Goal: Submit feedback/report problem

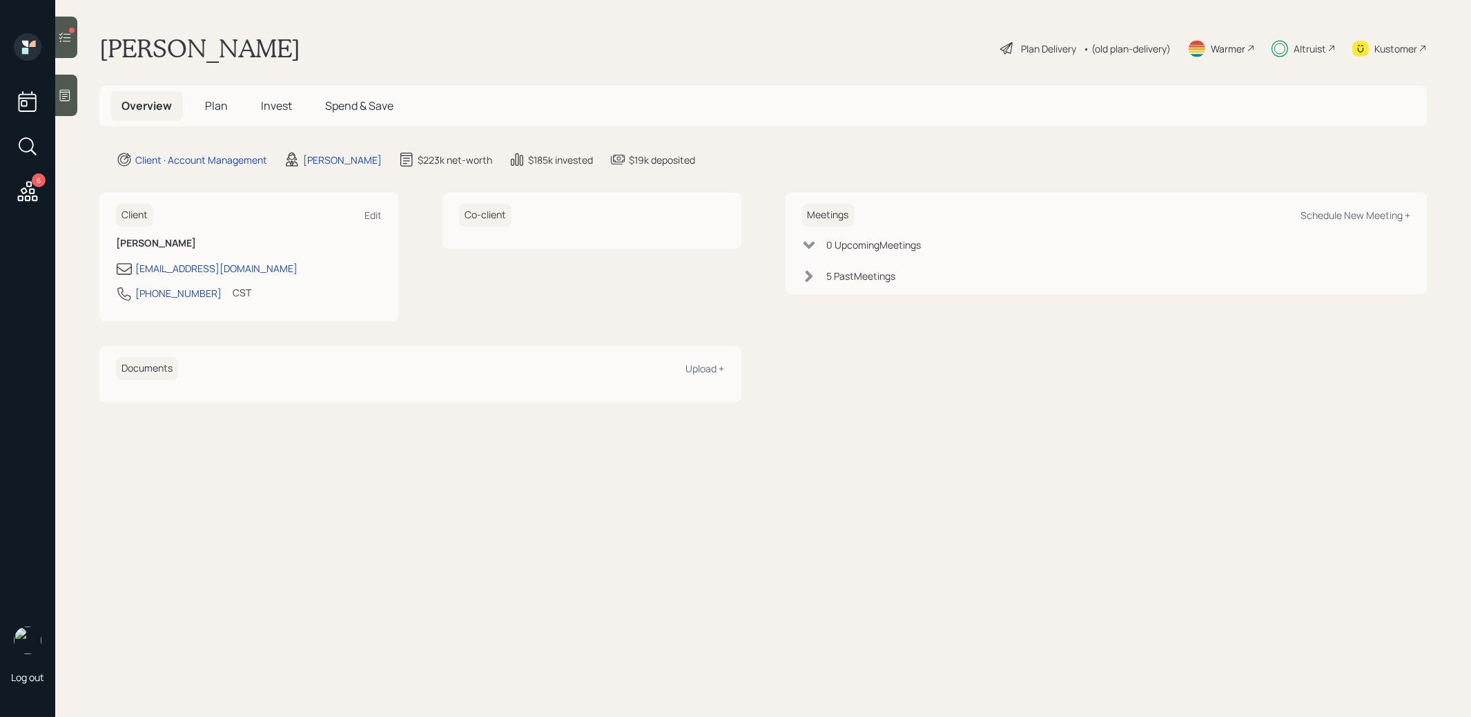
click at [69, 39] on icon at bounding box center [65, 37] width 14 height 14
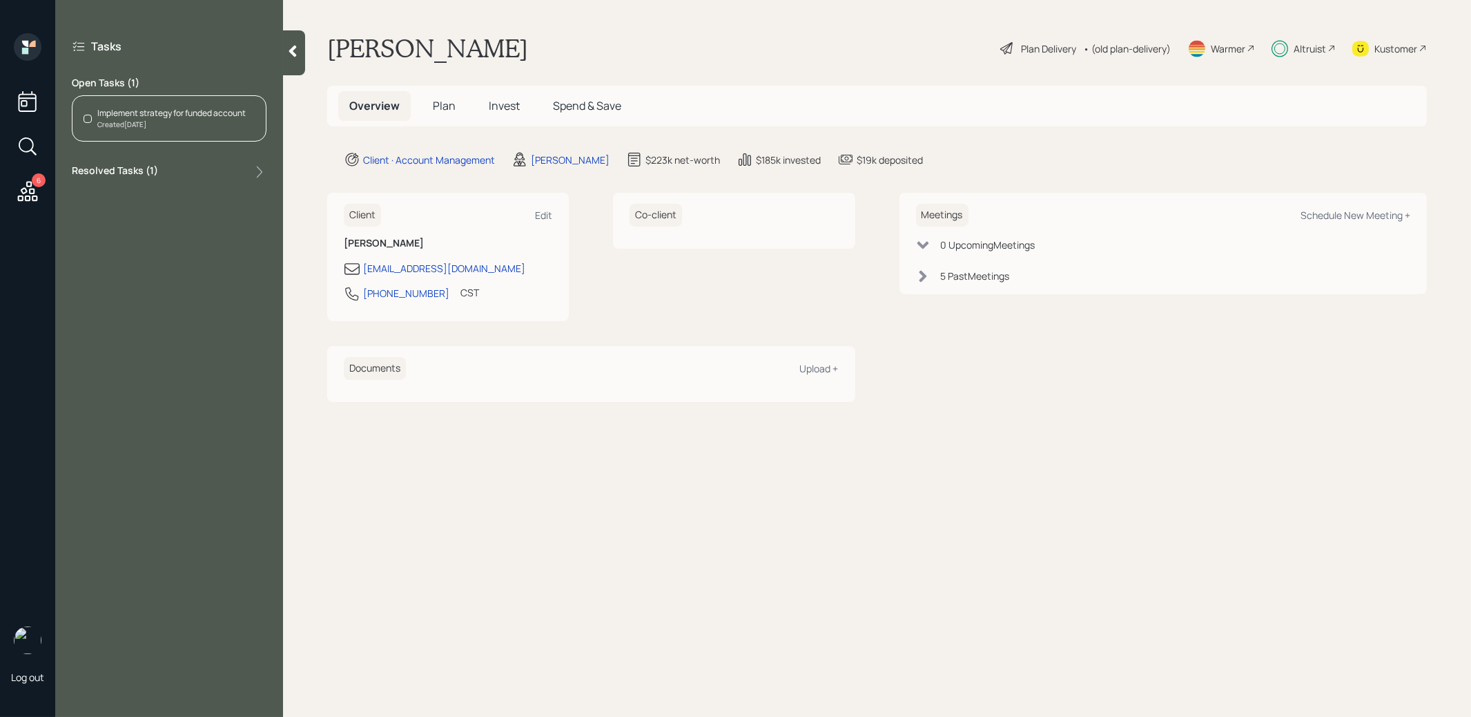
click at [205, 114] on div "Implement strategy for funded account" at bounding box center [171, 113] width 148 height 12
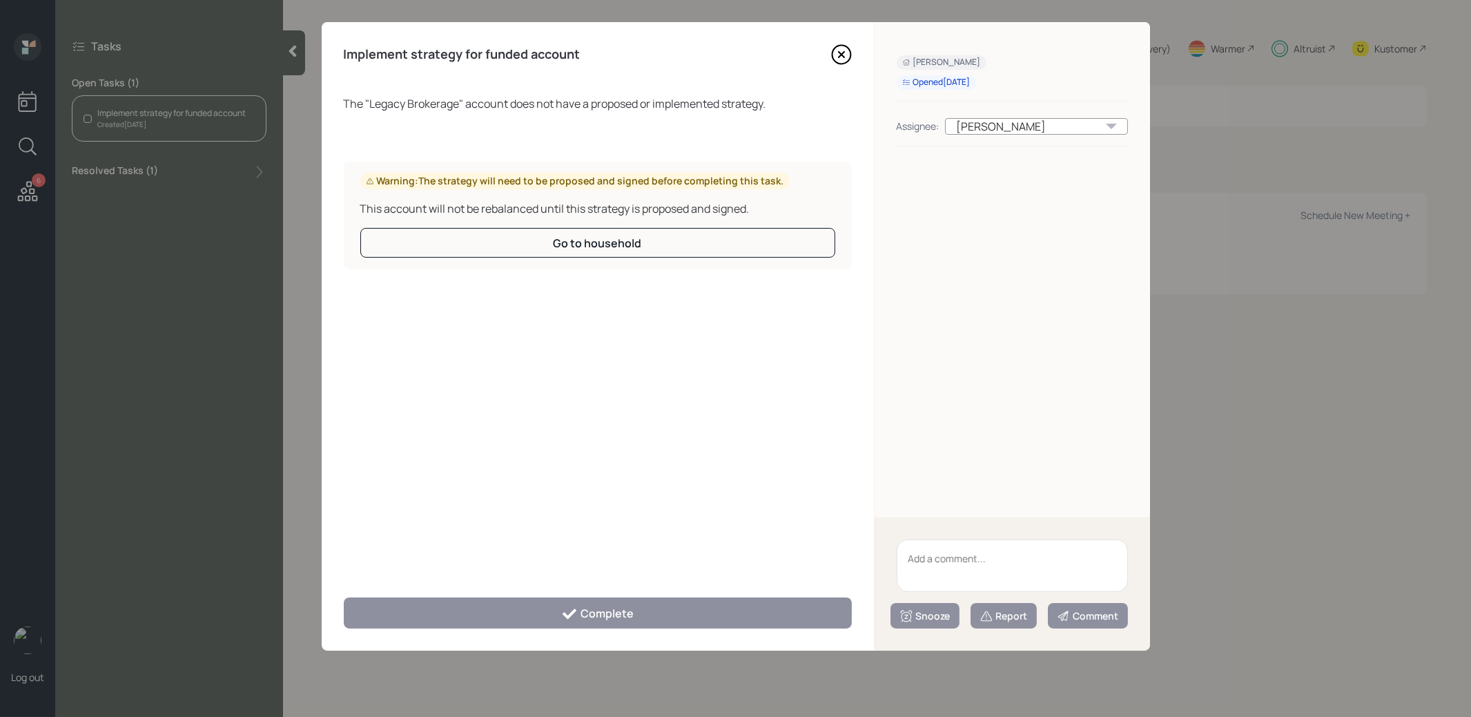
click at [1011, 559] on textarea at bounding box center [1012, 565] width 231 height 52
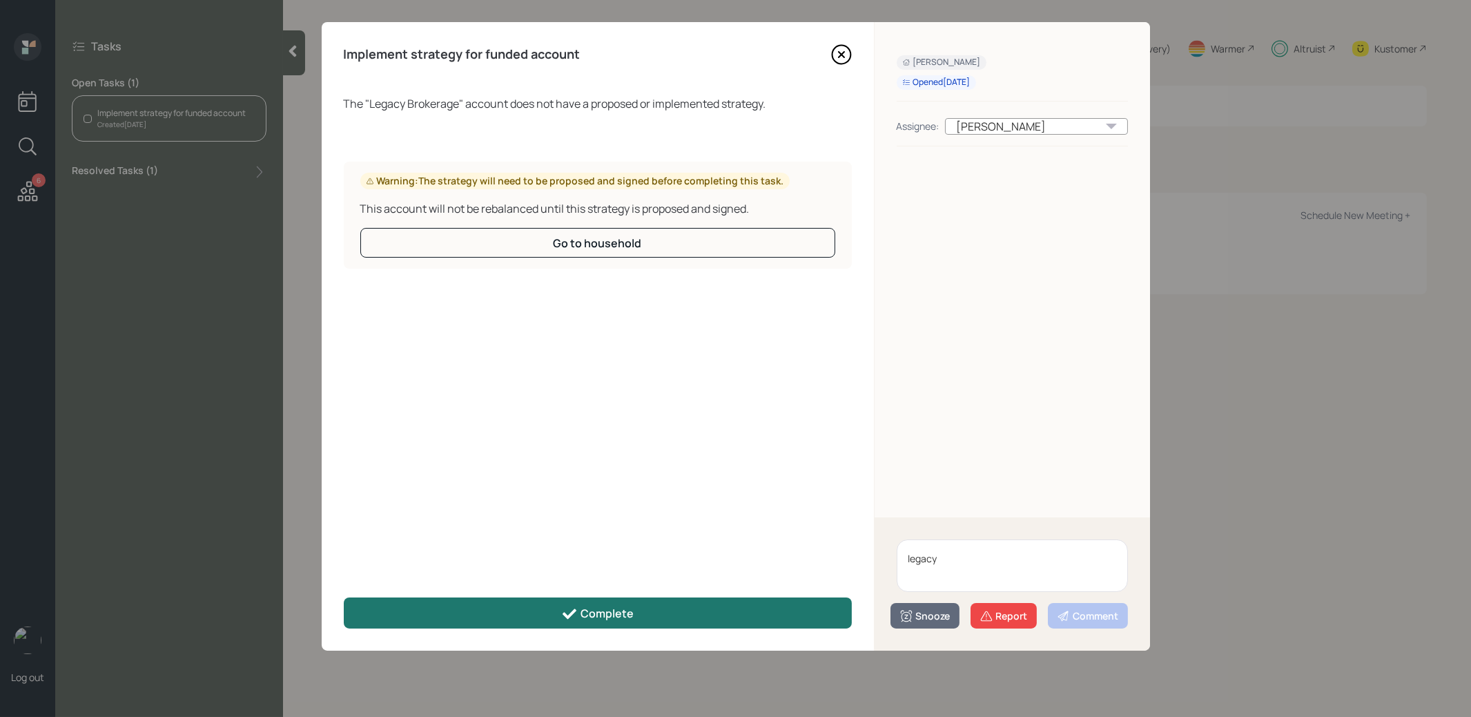
type textarea "legacy"
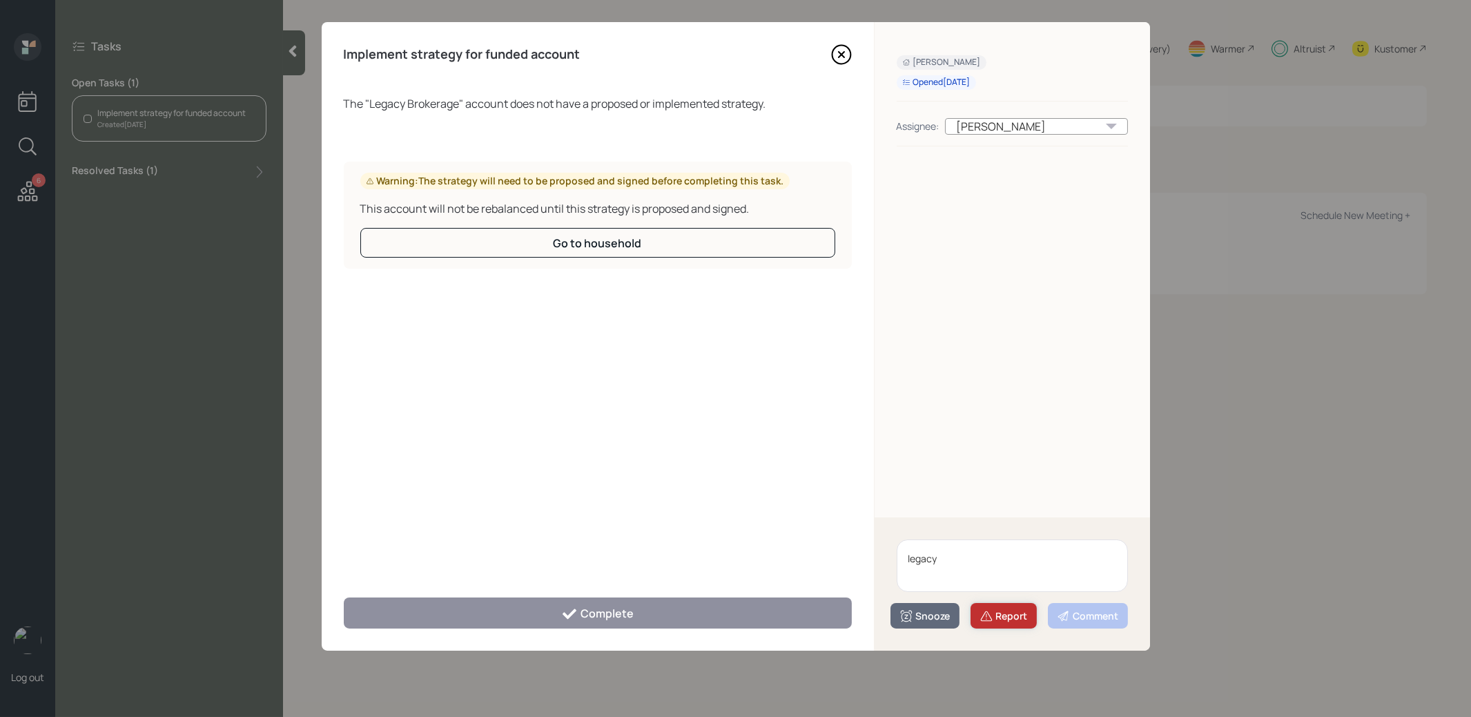
click at [998, 619] on div "Report" at bounding box center [1004, 616] width 48 height 14
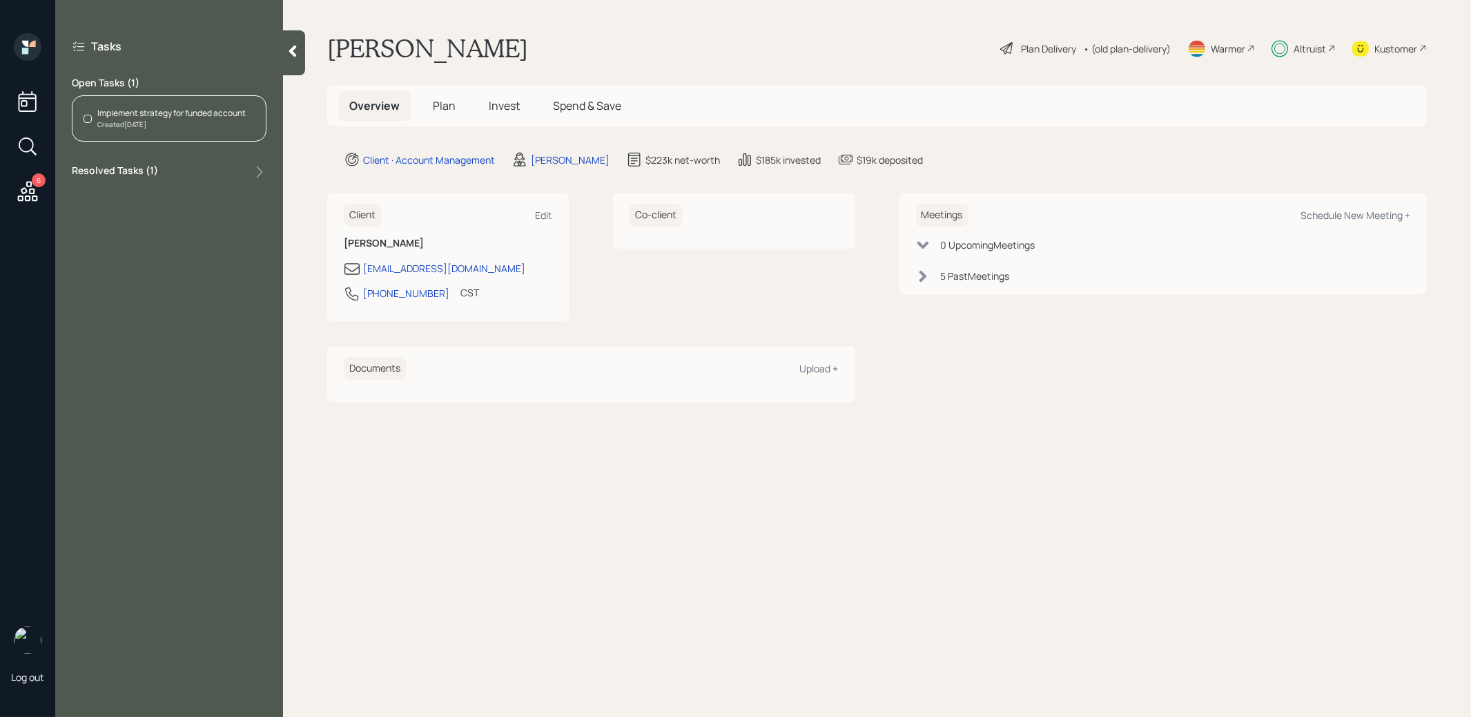
click at [32, 188] on icon at bounding box center [28, 191] width 20 height 20
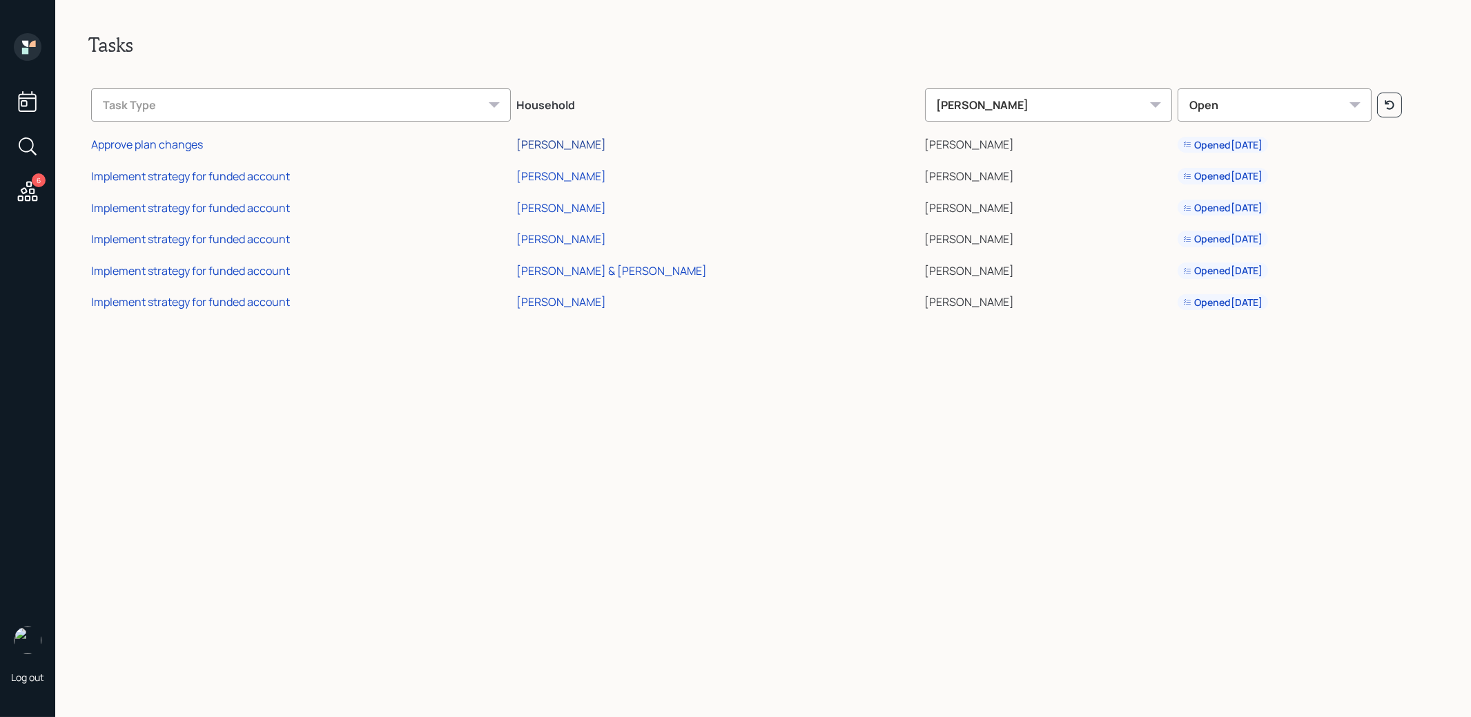
click at [599, 148] on div "[PERSON_NAME]" at bounding box center [561, 144] width 90 height 15
